Goal: Navigation & Orientation: Find specific page/section

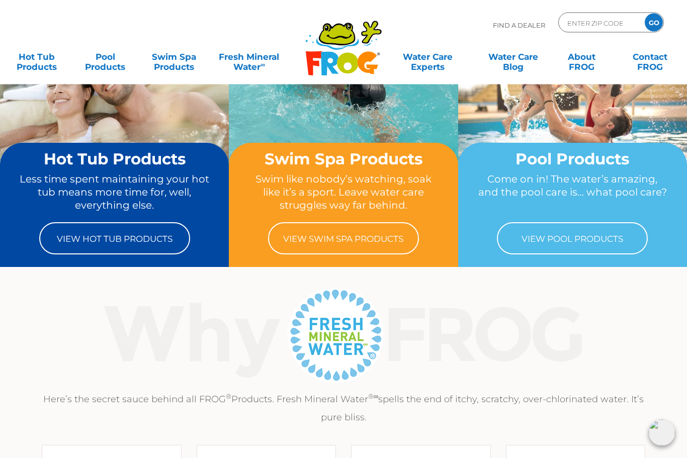
scroll to position [65, 0]
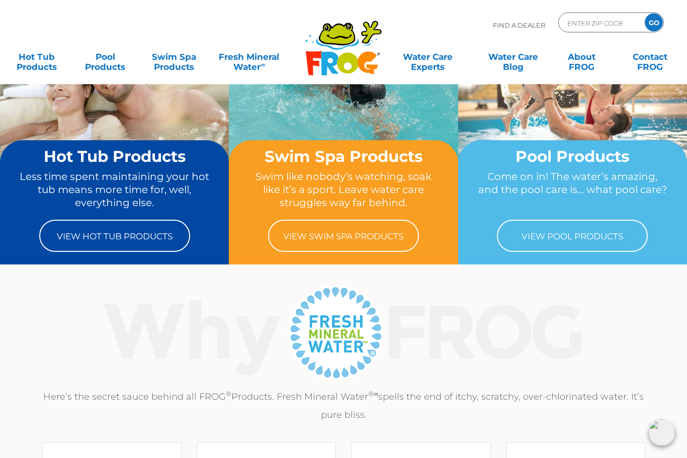
click at [160, 232] on link "View Hot Tub Products" at bounding box center [114, 236] width 151 height 32
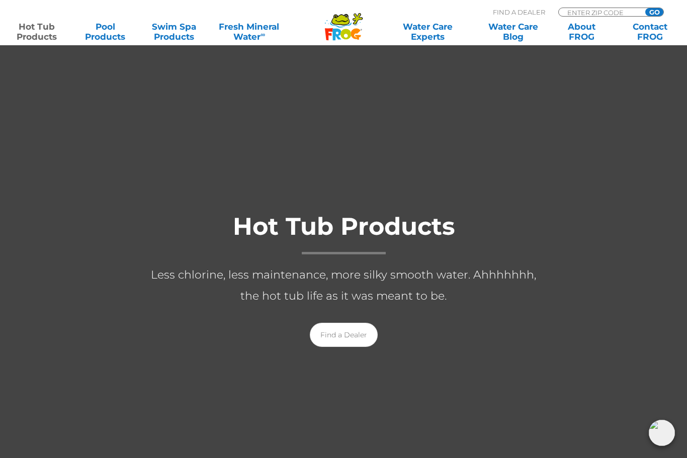
scroll to position [3, 0]
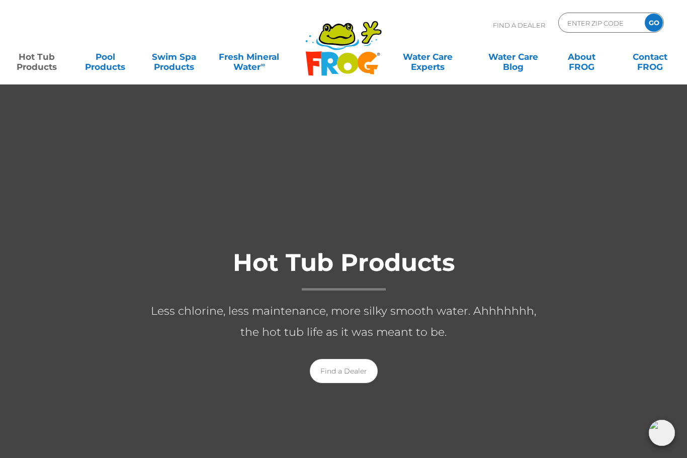
click at [419, 79] on div ".st130{clip-path:url(#SVGID_2_);fill-rule:evenodd;clip-rule:evenodd;fill:#C3CC0…" at bounding box center [343, 42] width 667 height 85
click at [392, 164] on div at bounding box center [343, 325] width 687 height 489
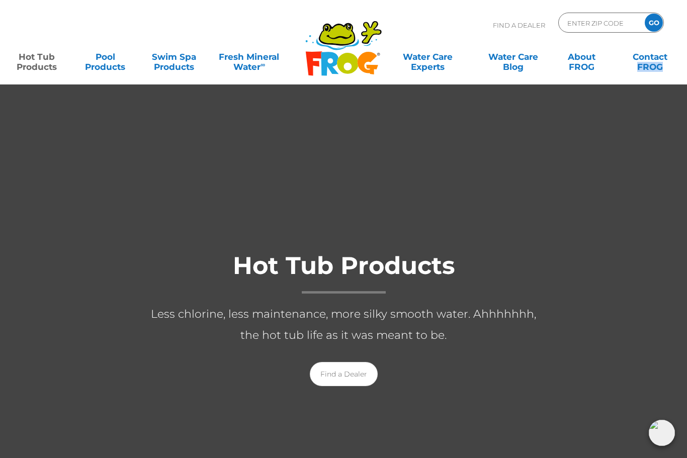
click at [345, 382] on link "Find a Dealer" at bounding box center [344, 374] width 68 height 24
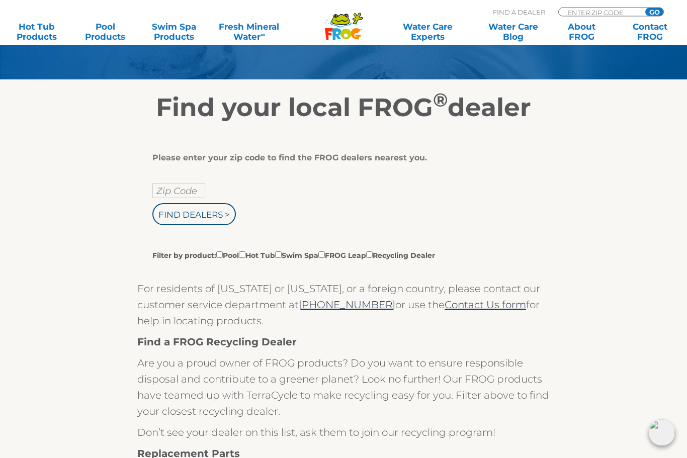
scroll to position [125, 0]
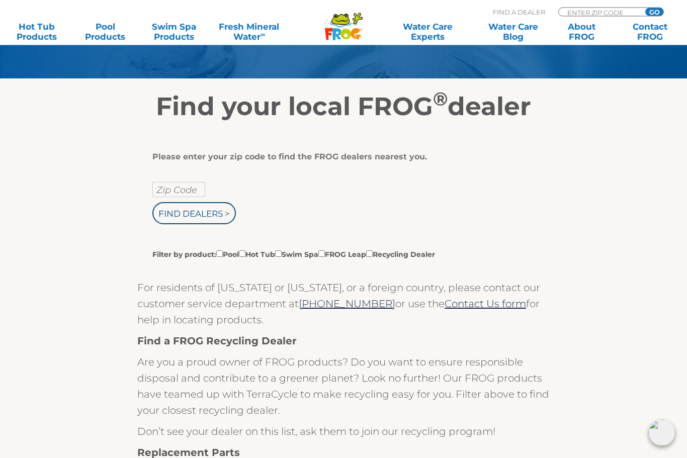
click at [185, 195] on input "Zip Code" at bounding box center [178, 190] width 53 height 15
type input "P"
click at [228, 220] on input "Find Dealers >" at bounding box center [194, 214] width 84 height 22
type input "Zip Code"
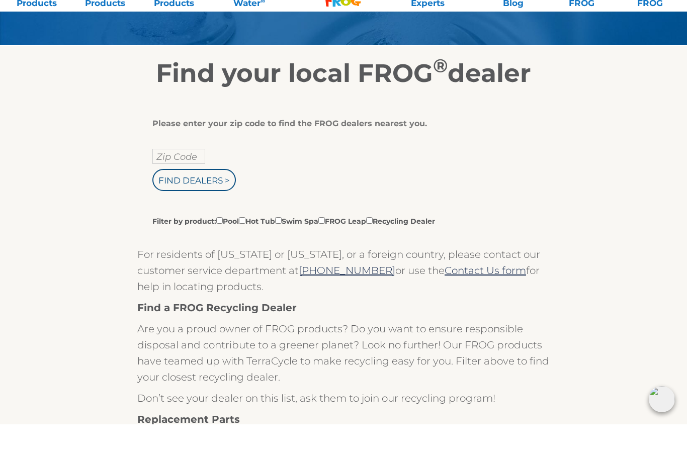
type input "ENTER ZIP CODE"
